Goal: Entertainment & Leisure: Consume media (video, audio)

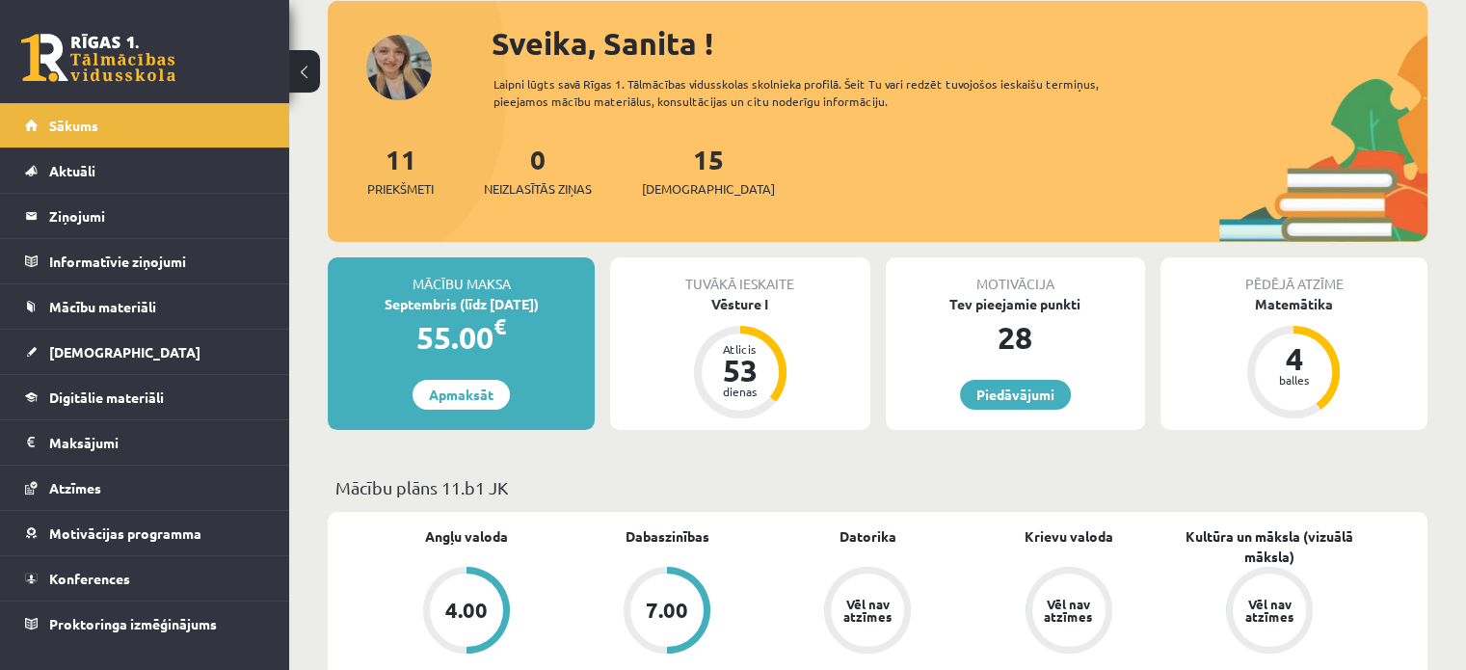
scroll to position [96, 0]
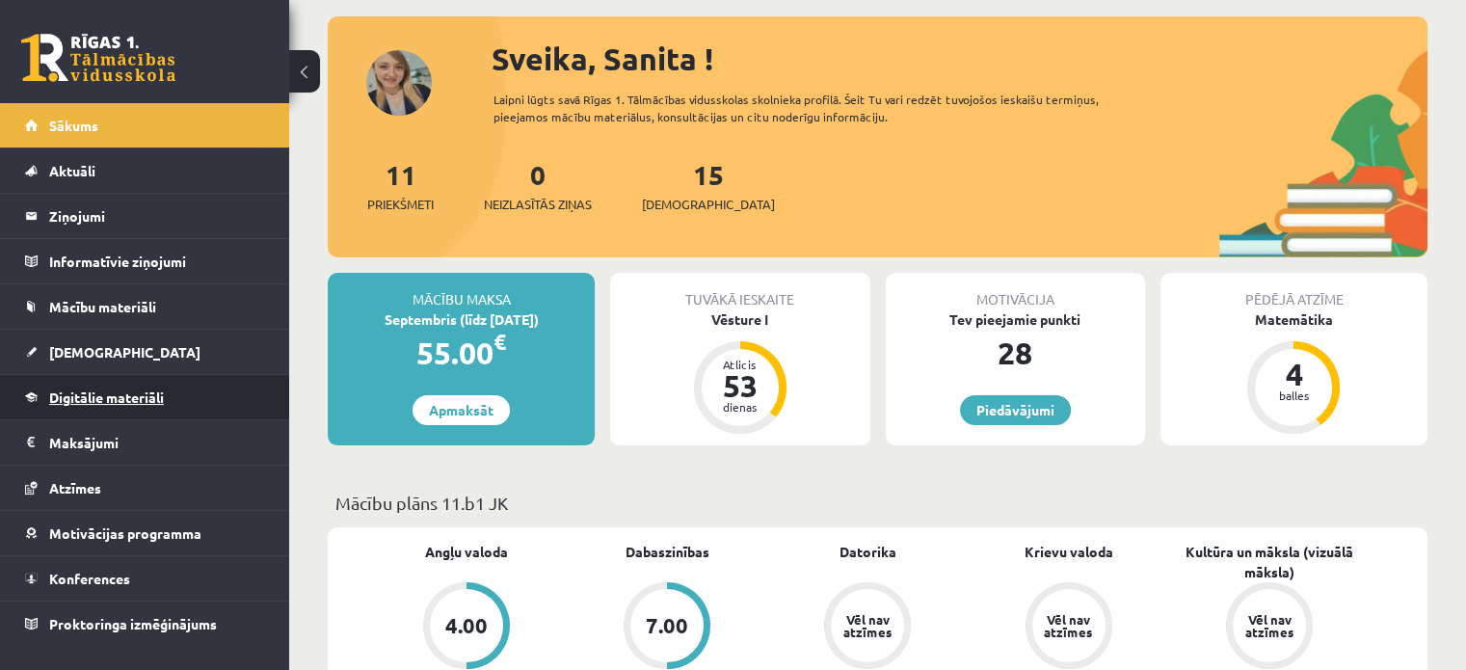
click at [122, 403] on span "Digitālie materiāli" at bounding box center [106, 396] width 115 height 17
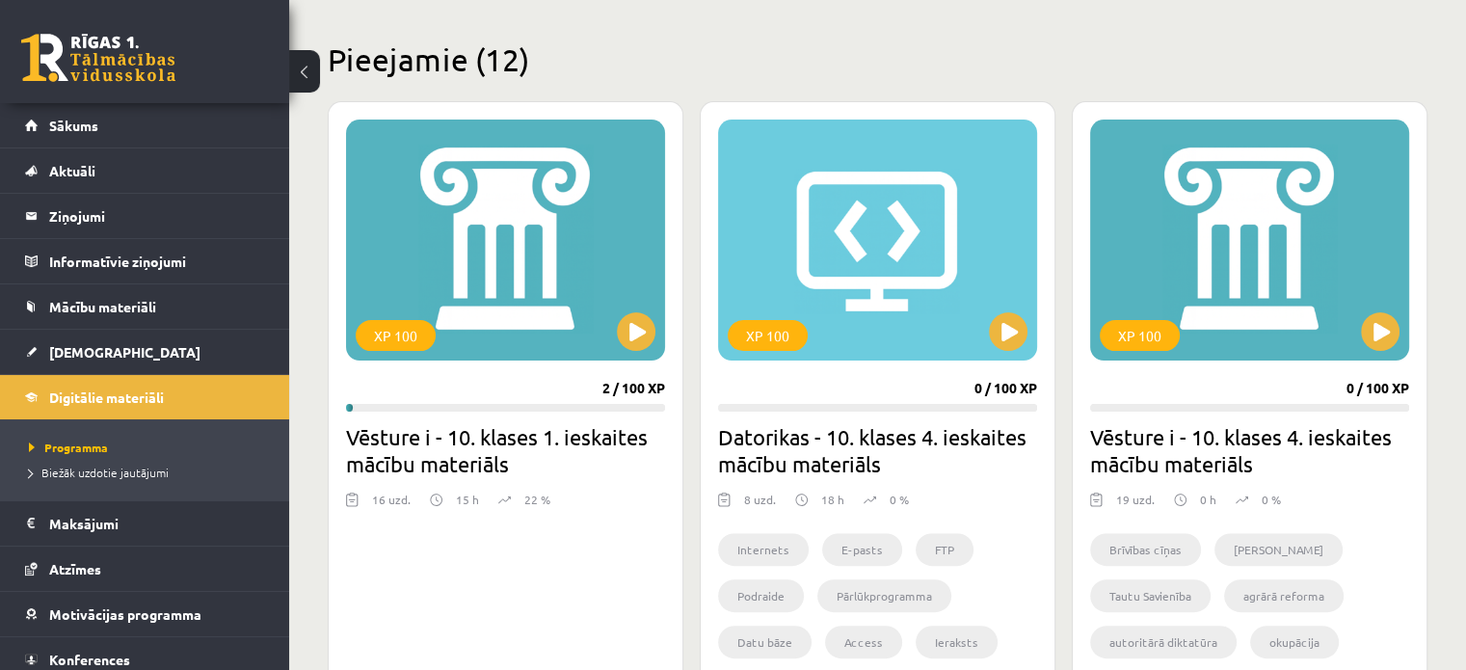
scroll to position [482, 0]
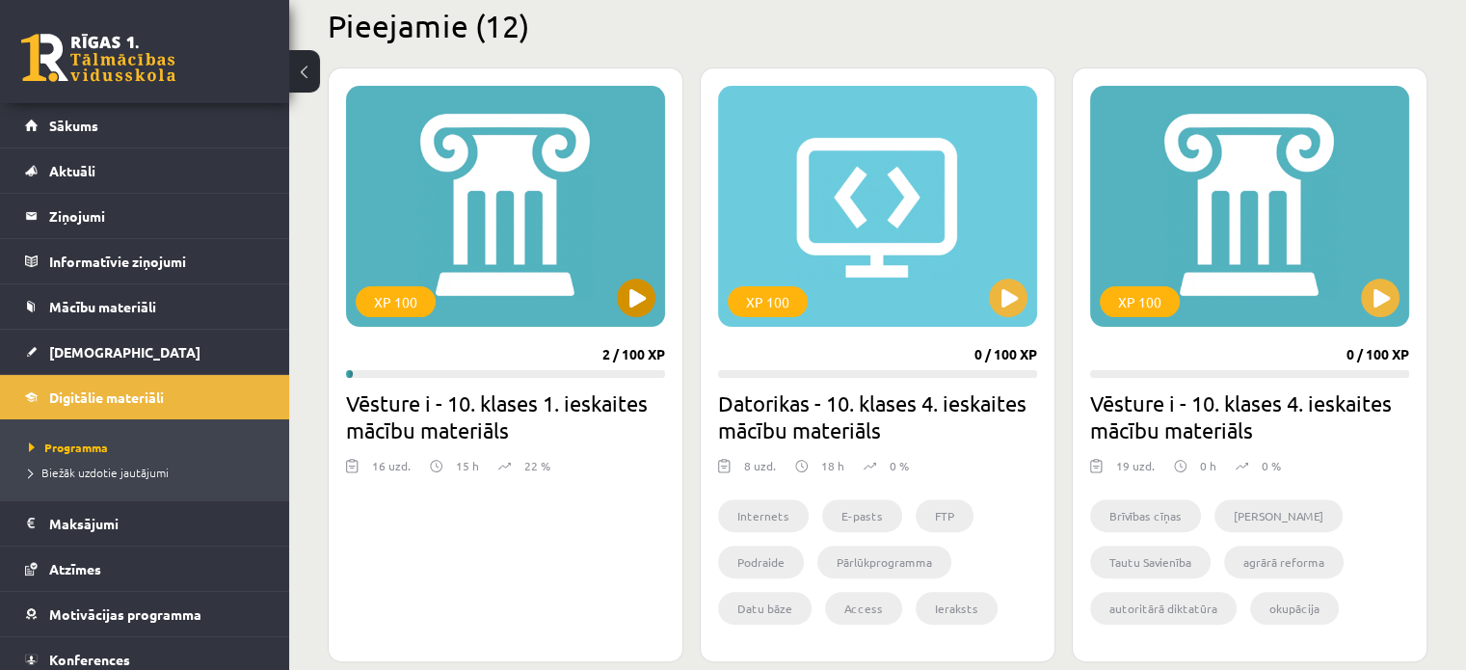
click at [543, 244] on div "XP 100" at bounding box center [505, 206] width 319 height 241
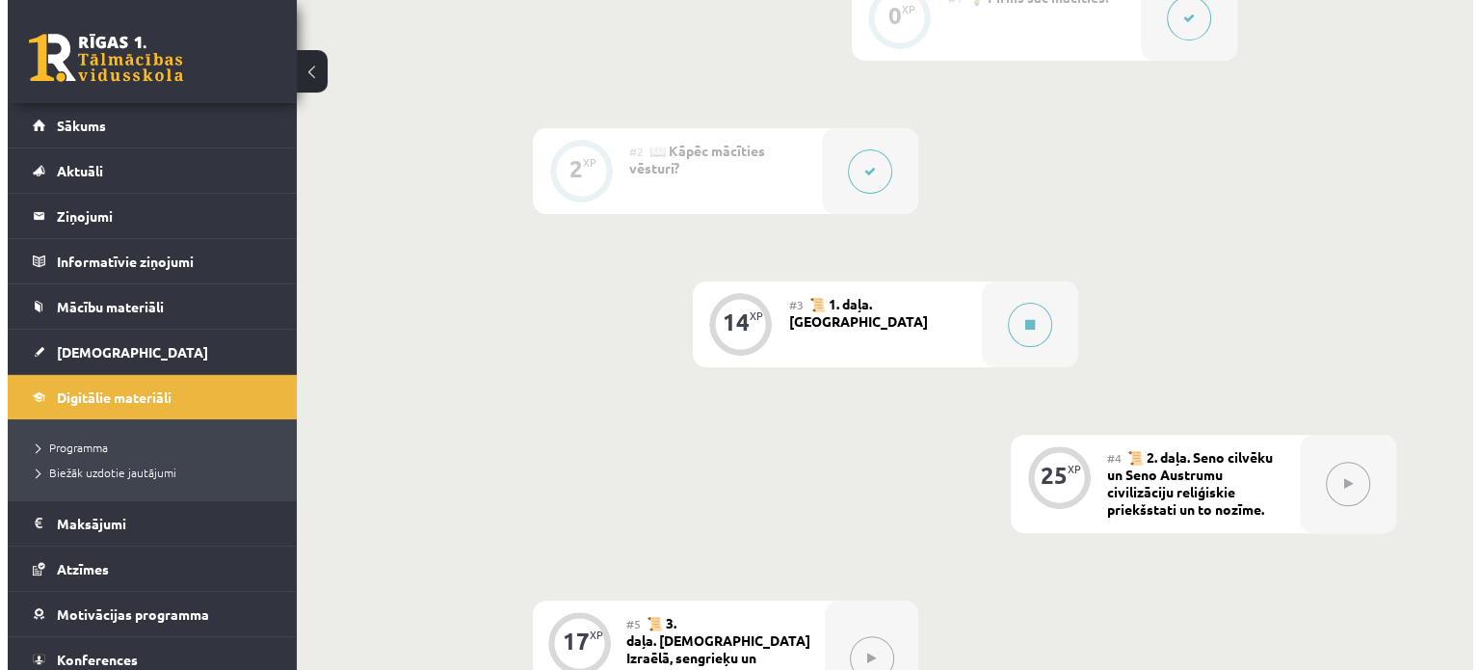
scroll to position [578, 0]
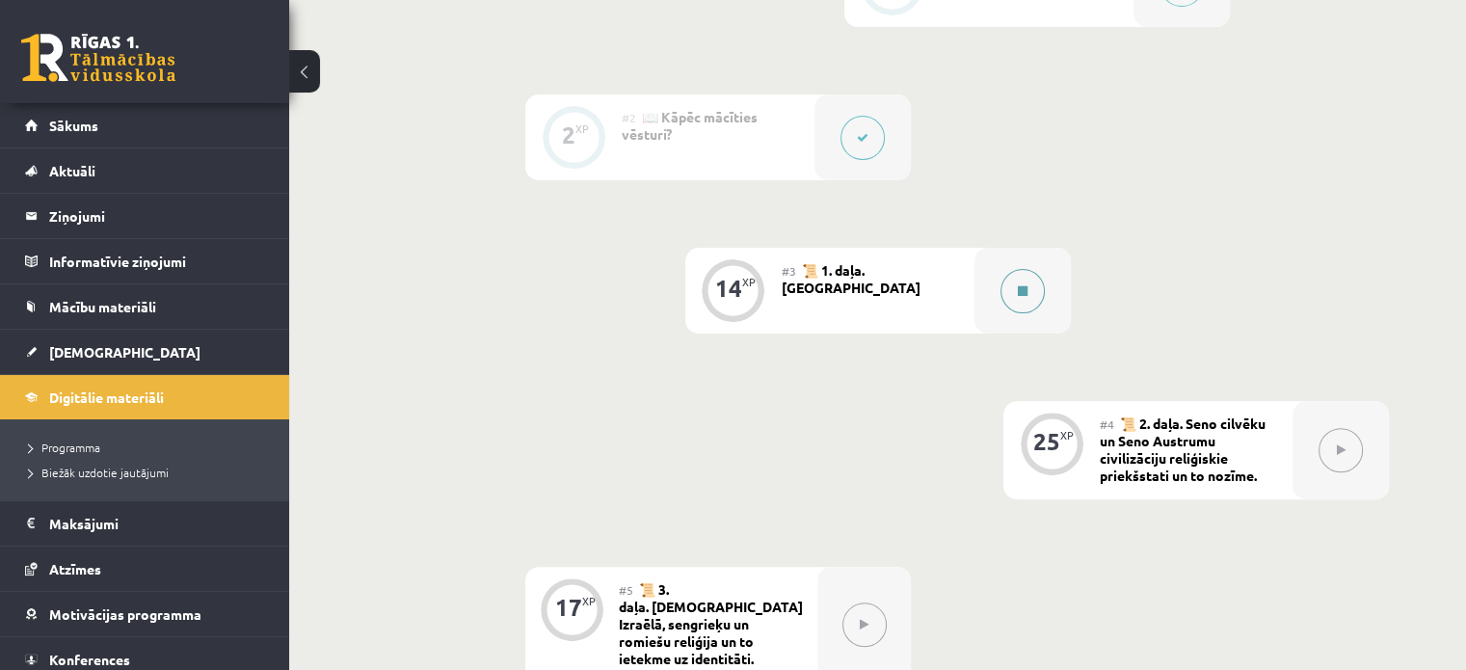
click at [1024, 304] on button at bounding box center [1022, 291] width 44 height 44
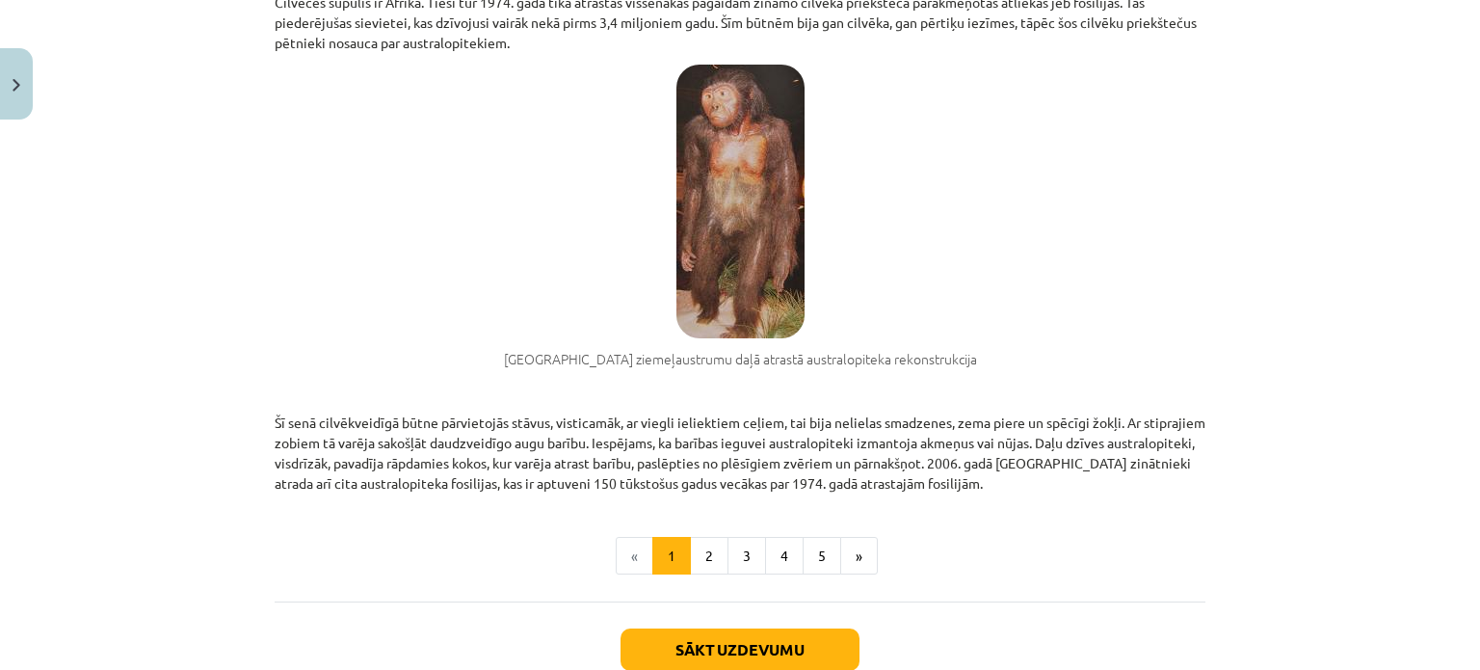
scroll to position [1445, 0]
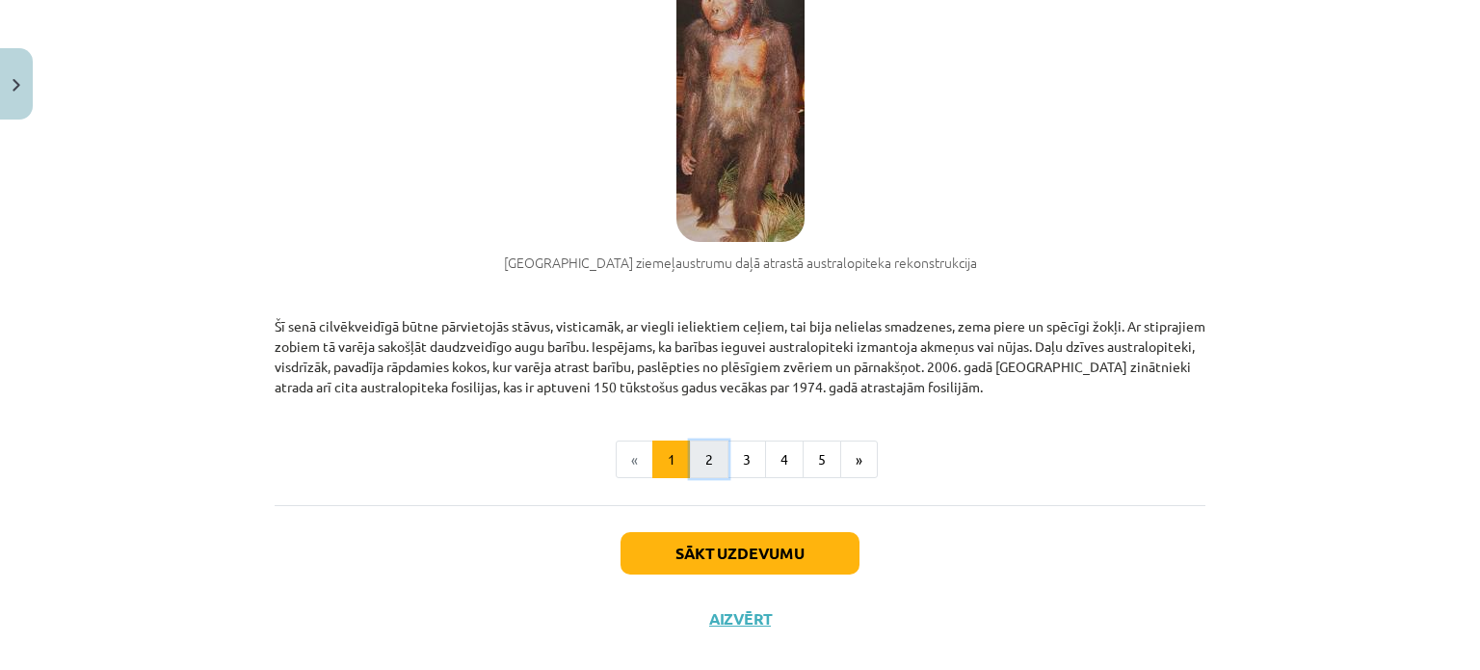
click at [702, 450] on button "2" at bounding box center [709, 459] width 39 height 39
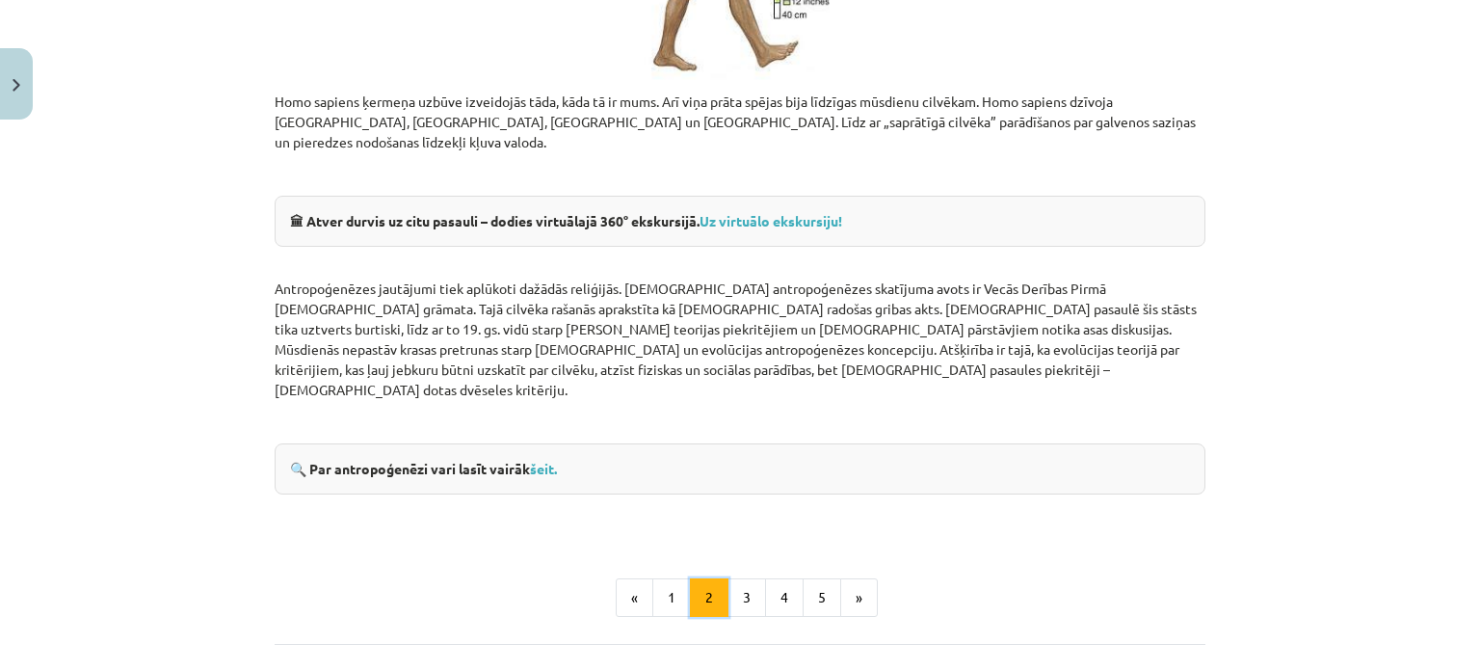
scroll to position [2271, 0]
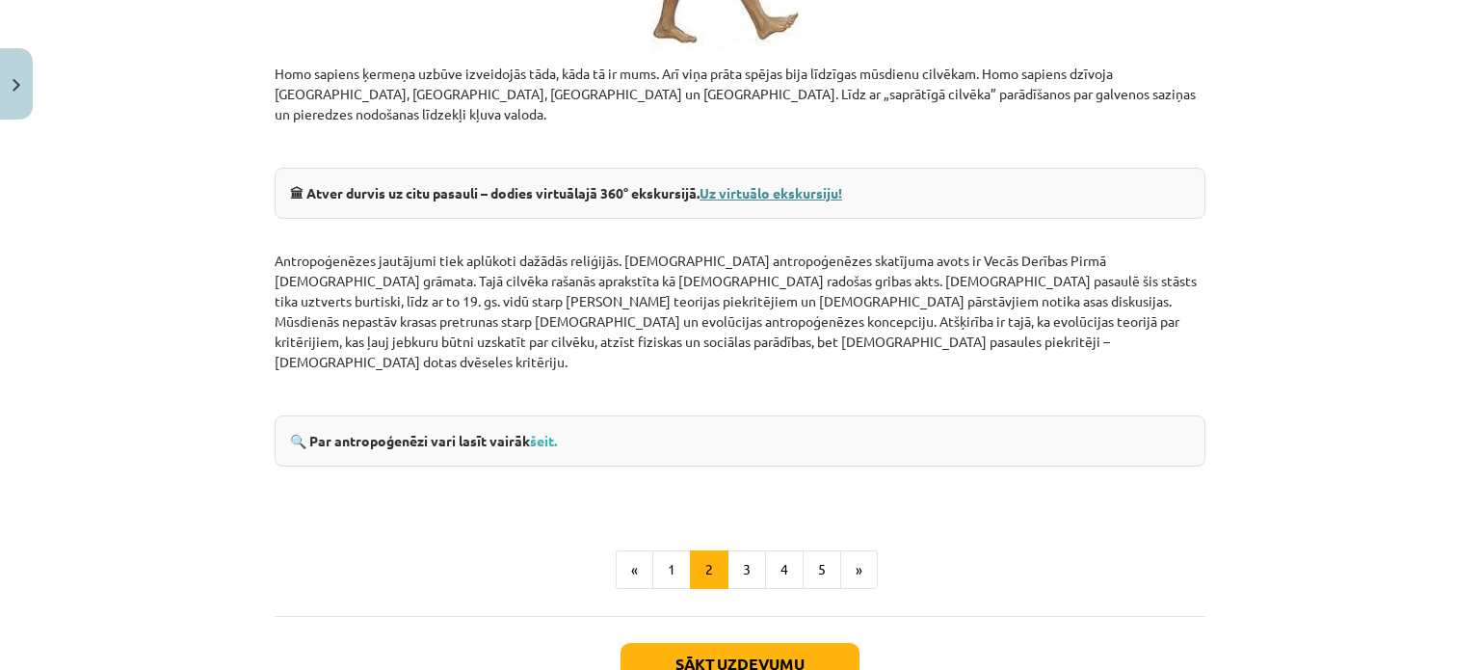
click at [795, 184] on strong "Uz virtuālo ekskursiju!" at bounding box center [771, 192] width 143 height 17
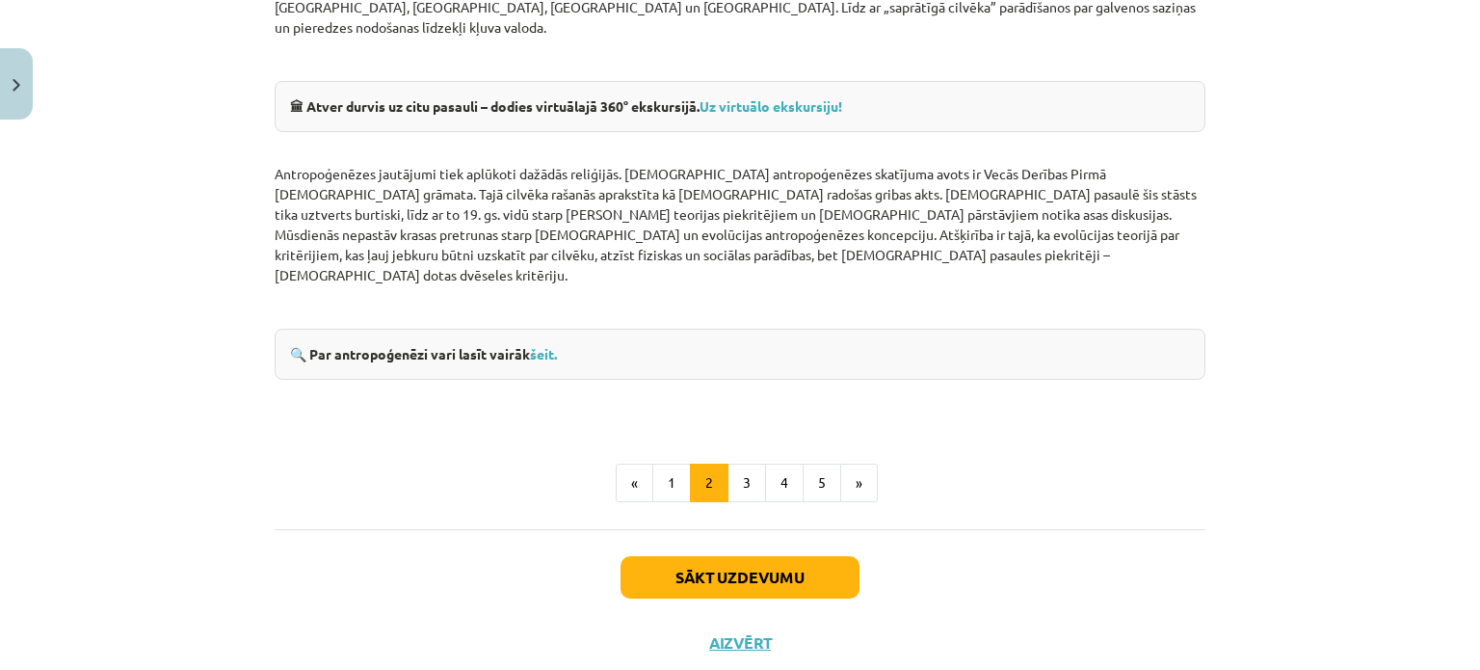
scroll to position [2369, 0]
